Goal: Transaction & Acquisition: Purchase product/service

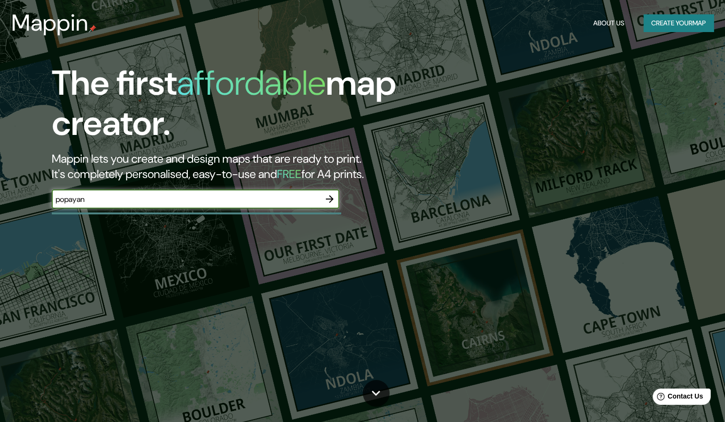
type input "popayan"
click at [326, 203] on icon "button" at bounding box center [329, 198] width 11 height 11
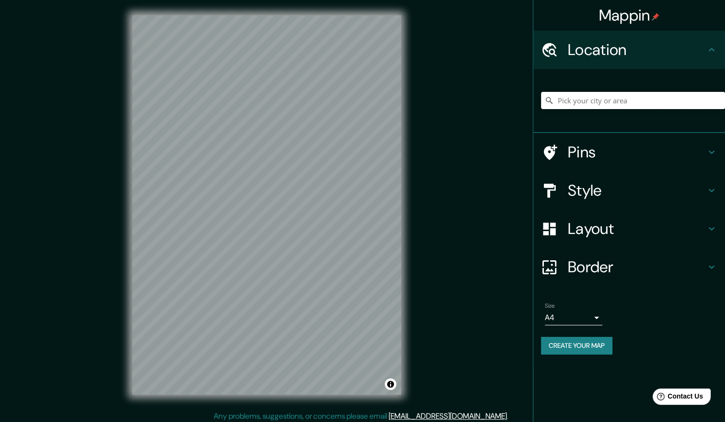
click at [621, 98] on input "Pick your city or area" at bounding box center [633, 100] width 184 height 17
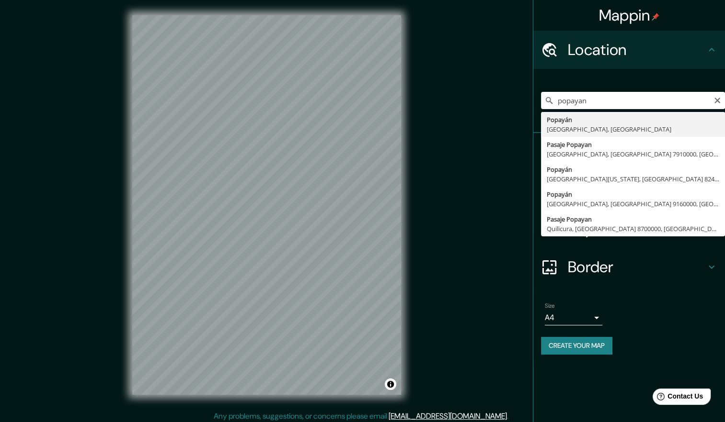
type input "Popayán, [GEOGRAPHIC_DATA], [GEOGRAPHIC_DATA]"
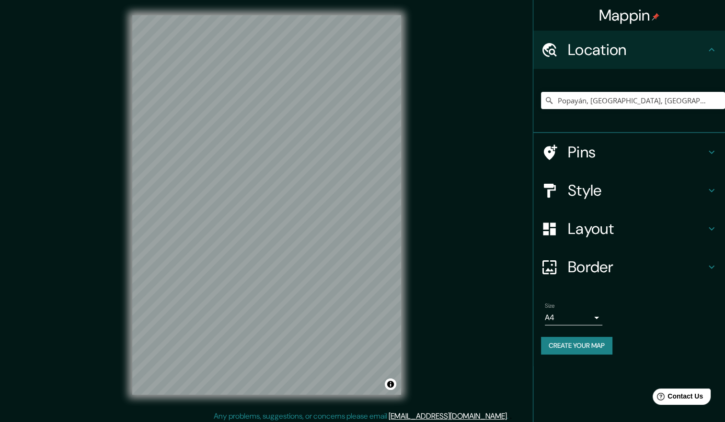
click at [713, 150] on icon at bounding box center [710, 152] width 11 height 11
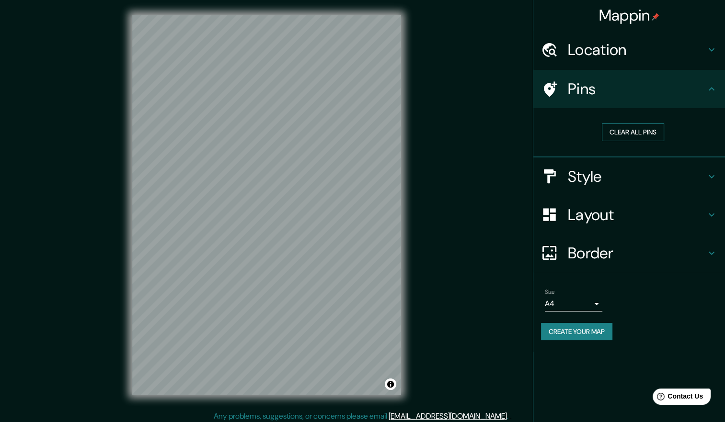
click at [659, 137] on button "Clear all pins" at bounding box center [632, 133] width 62 height 18
click at [705, 171] on icon at bounding box center [710, 176] width 11 height 11
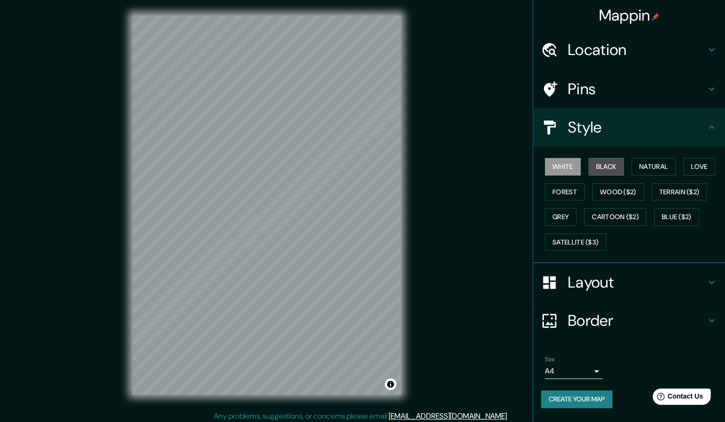
click at [609, 170] on button "Black" at bounding box center [606, 167] width 36 height 18
click at [647, 169] on button "Natural" at bounding box center [653, 167] width 44 height 18
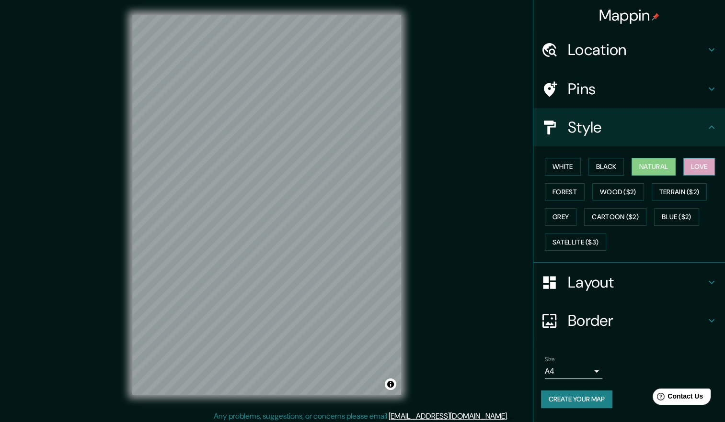
click at [700, 166] on button "Love" at bounding box center [699, 167] width 32 height 18
click at [582, 188] on button "Forest" at bounding box center [564, 192] width 40 height 18
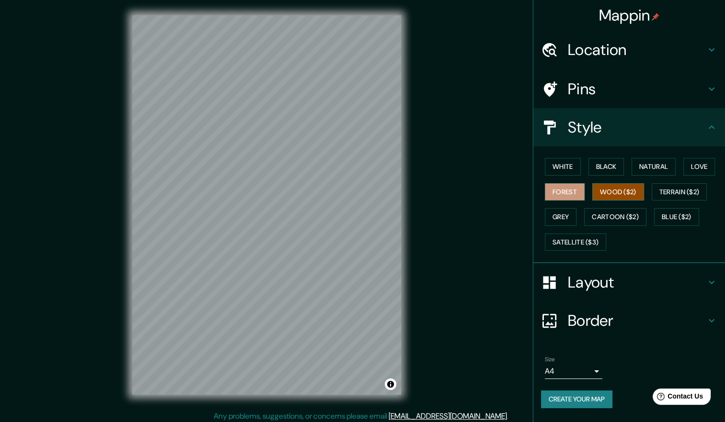
click at [614, 189] on button "Wood ($2)" at bounding box center [618, 192] width 52 height 18
click at [672, 194] on button "Terrain ($2)" at bounding box center [679, 192] width 56 height 18
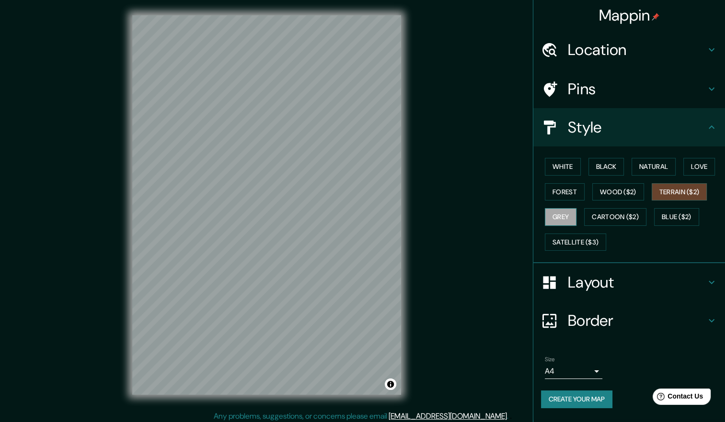
click at [572, 215] on button "Grey" at bounding box center [560, 217] width 32 height 18
click at [591, 215] on button "Cartoon ($2)" at bounding box center [615, 217] width 62 height 18
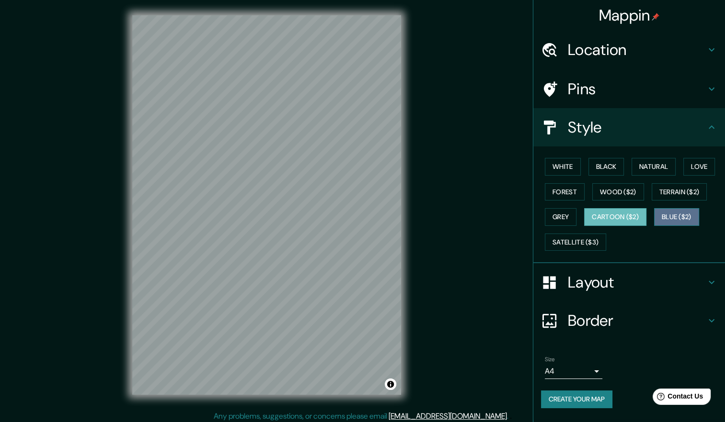
click at [684, 222] on button "Blue ($2)" at bounding box center [676, 217] width 45 height 18
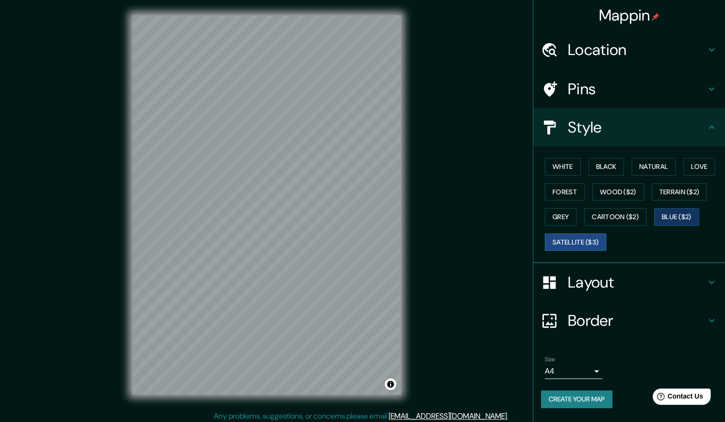
click at [594, 240] on button "Satellite ($3)" at bounding box center [574, 243] width 61 height 18
click at [578, 172] on button "White" at bounding box center [562, 167] width 36 height 18
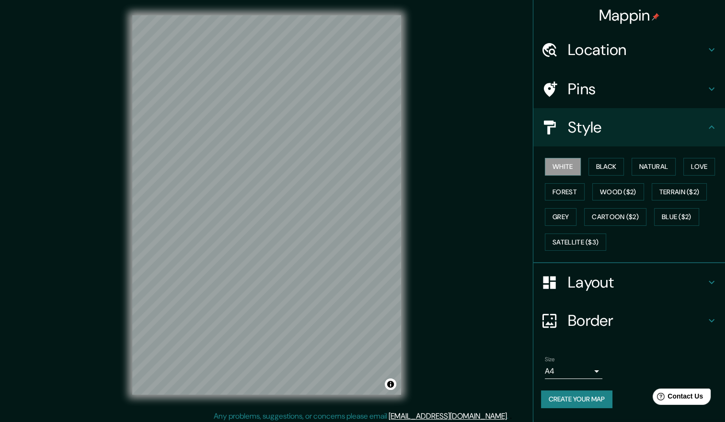
click at [706, 282] on icon at bounding box center [710, 282] width 11 height 11
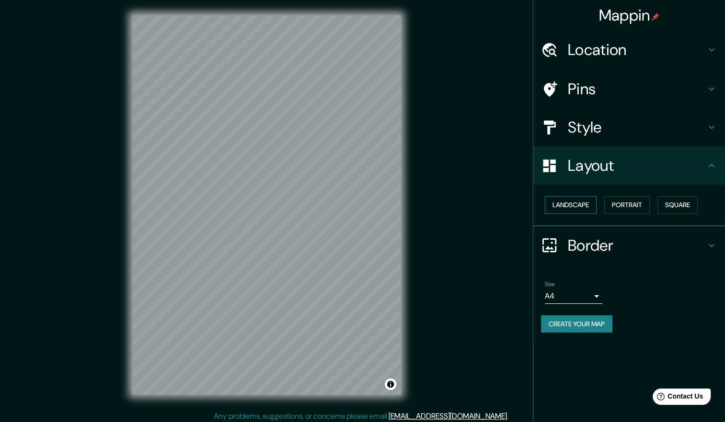
click at [578, 211] on button "Landscape" at bounding box center [570, 205] width 52 height 18
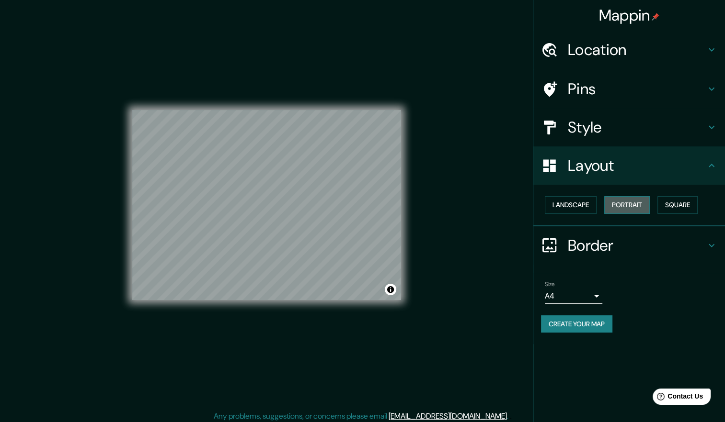
click at [626, 207] on button "Portrait" at bounding box center [626, 205] width 45 height 18
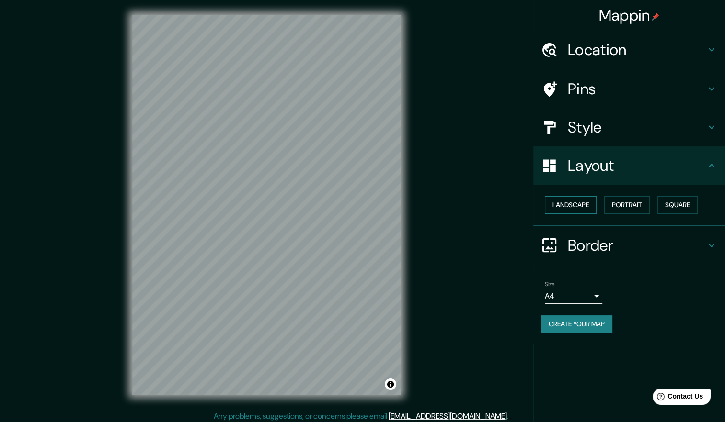
click at [563, 198] on button "Landscape" at bounding box center [570, 205] width 52 height 18
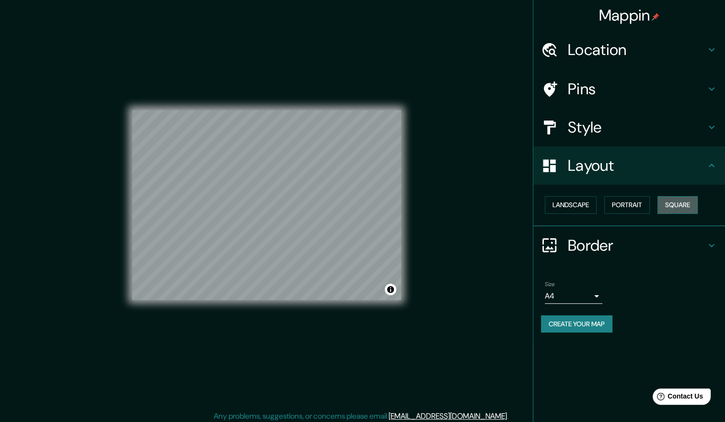
click at [673, 206] on button "Square" at bounding box center [677, 205] width 40 height 18
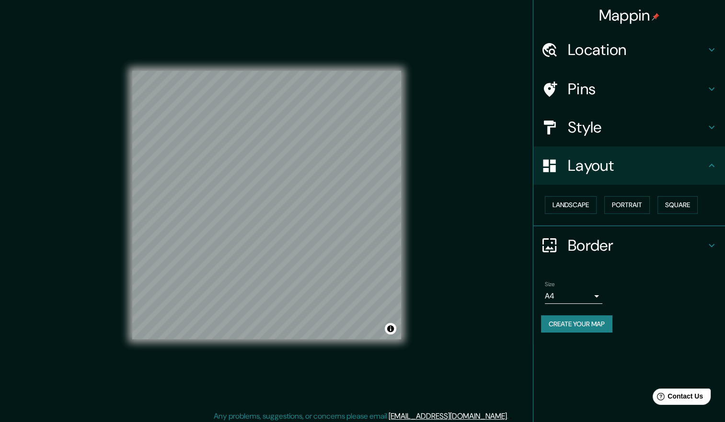
click at [698, 242] on h4 "Border" at bounding box center [636, 245] width 138 height 19
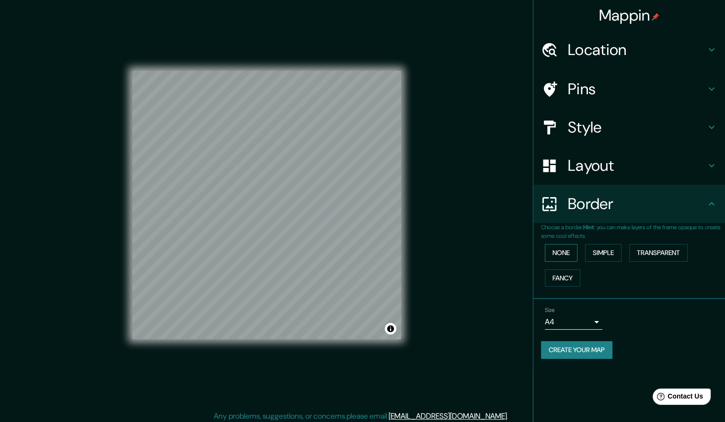
click at [571, 258] on button "None" at bounding box center [560, 253] width 33 height 18
click at [589, 254] on button "Simple" at bounding box center [603, 253] width 36 height 18
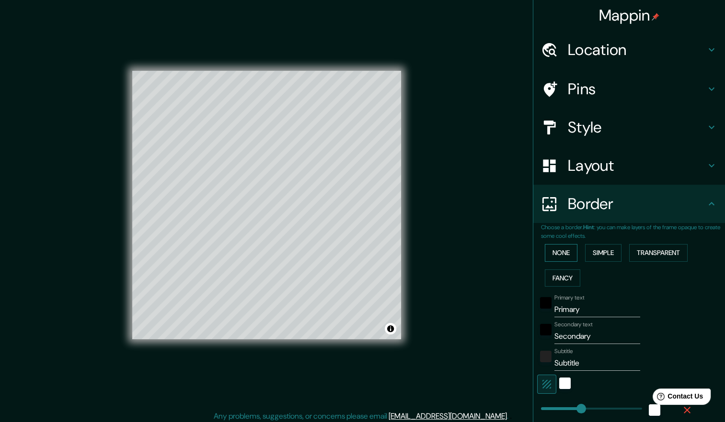
click at [568, 257] on button "None" at bounding box center [560, 253] width 33 height 18
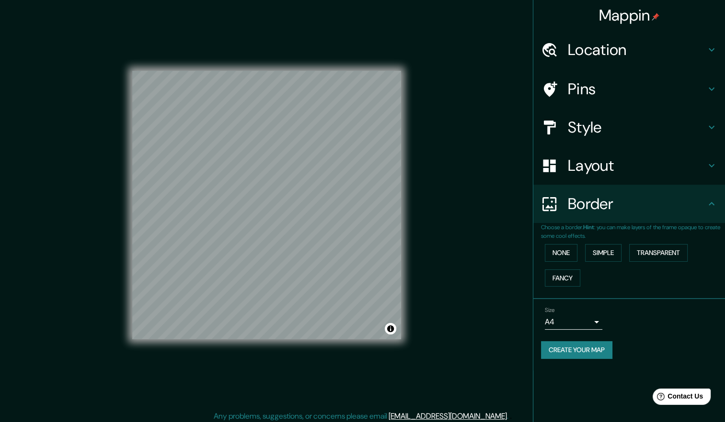
click at [592, 322] on body "Mappin Location [GEOGRAPHIC_DATA], [GEOGRAPHIC_DATA], [GEOGRAPHIC_DATA] Pins St…" at bounding box center [362, 211] width 725 height 422
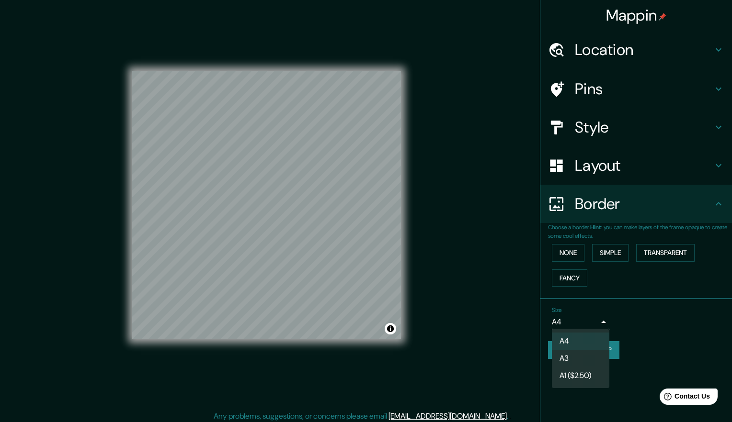
click at [650, 342] on div at bounding box center [366, 211] width 732 height 422
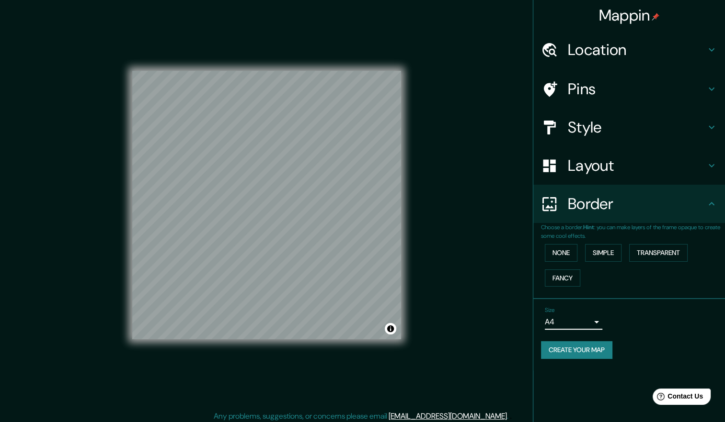
click at [607, 356] on button "Create your map" at bounding box center [576, 350] width 71 height 18
